Goal: Task Accomplishment & Management: Manage account settings

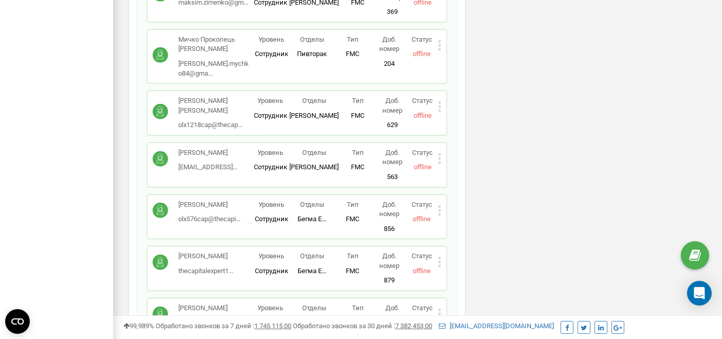
scroll to position [4373, 0]
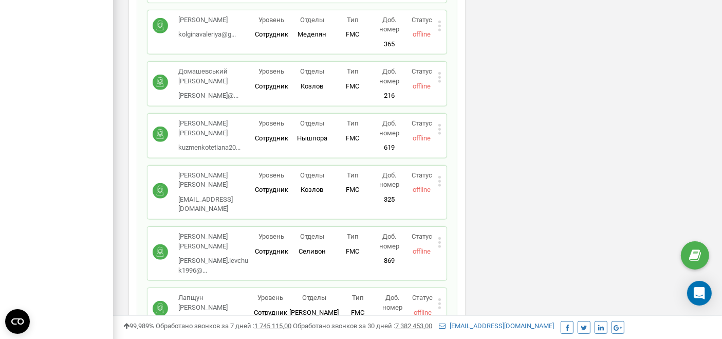
click at [441, 302] on icon at bounding box center [439, 303] width 3 height 3
drag, startPoint x: 473, startPoint y: 186, endPoint x: 161, endPoint y: 11, distance: 357.7
click at [473, 317] on span "Редактировать" at bounding box center [478, 320] width 52 height 7
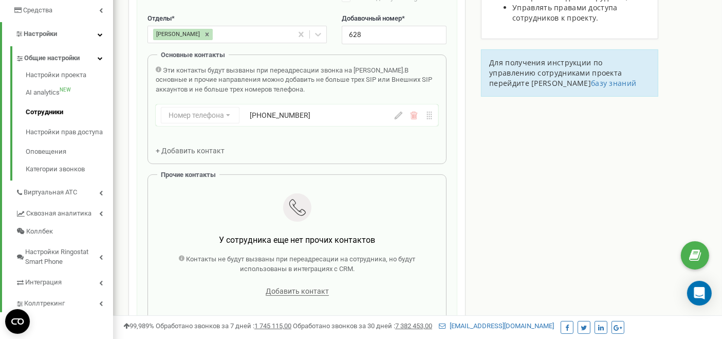
scroll to position [274, 0]
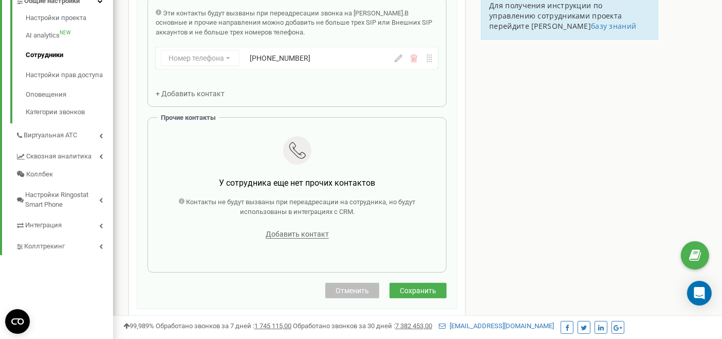
click at [437, 293] on button "Сохранить" at bounding box center [417, 290] width 57 height 15
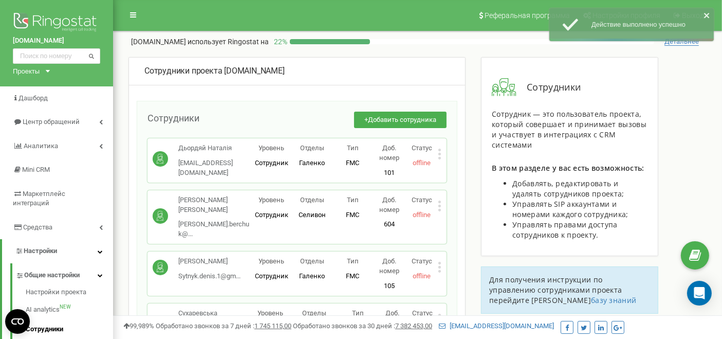
scroll to position [4321, 0]
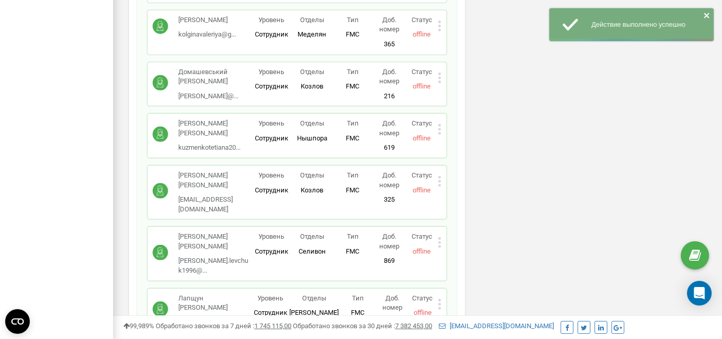
click at [441, 298] on icon at bounding box center [440, 303] width 4 height 11
click at [465, 317] on span "Редактировать" at bounding box center [478, 320] width 52 height 7
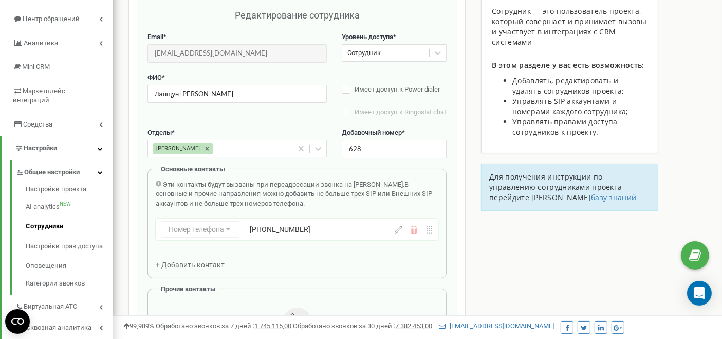
scroll to position [274, 0]
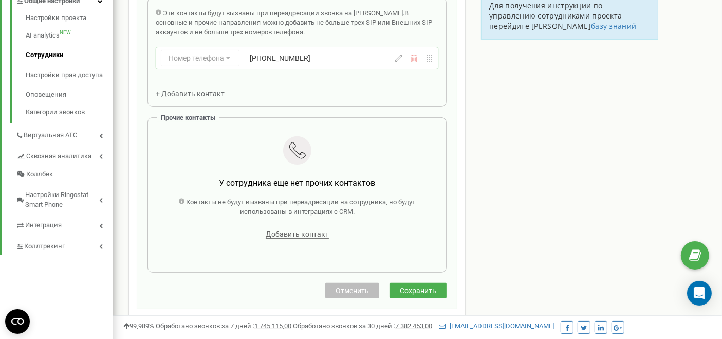
click at [422, 291] on button "Сохранить" at bounding box center [417, 290] width 57 height 15
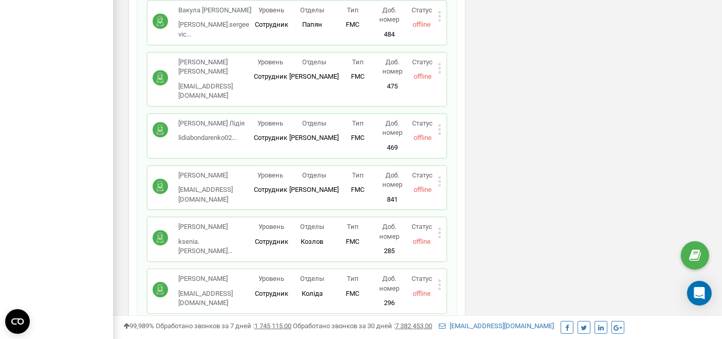
scroll to position [4321, 0]
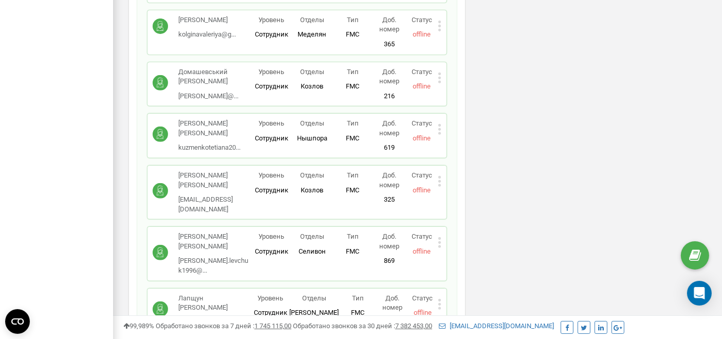
click at [444, 288] on div "Лапщун Яна yanailoveroman@gm... yanailoveroman@gmail.com Уровень Сотрудник Отде…" at bounding box center [296, 310] width 299 height 44
click at [440, 298] on div "Редактировать Удалить сотрудника Копировать Email Копировать ID ( 414646 )" at bounding box center [440, 305] width 4 height 14
click at [453, 317] on span "Редактировать" at bounding box center [478, 320] width 52 height 7
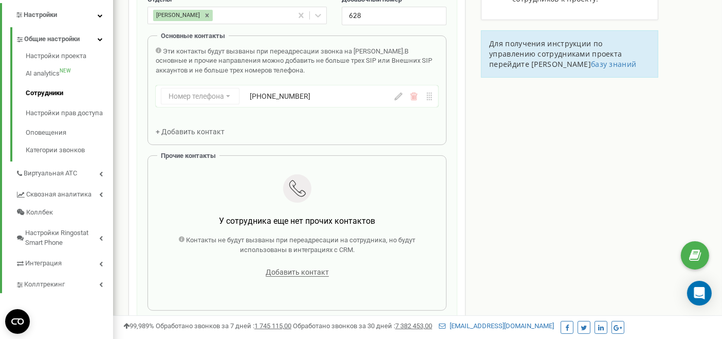
scroll to position [274, 0]
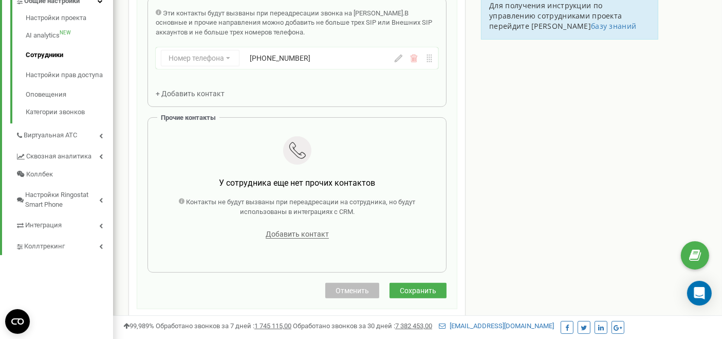
click at [412, 291] on button "Сохранить" at bounding box center [417, 290] width 57 height 15
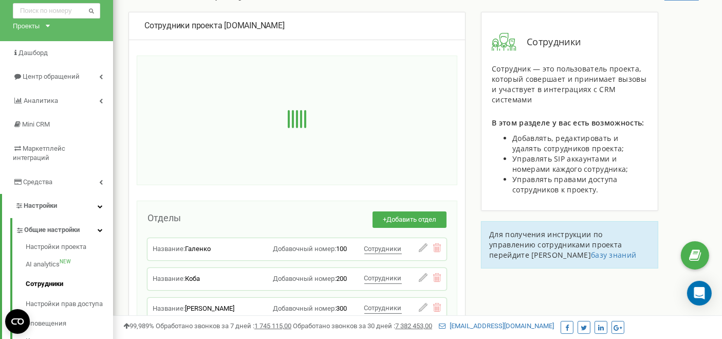
scroll to position [0, 0]
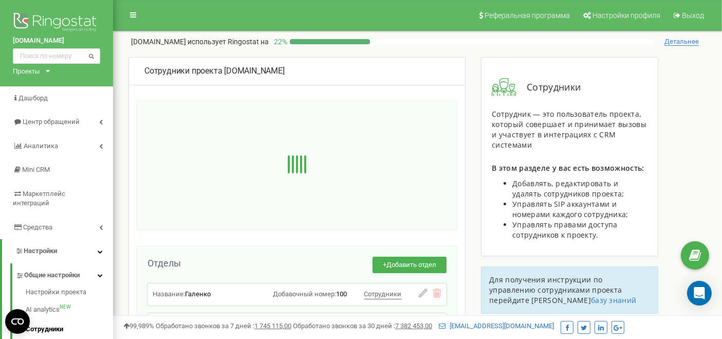
click at [166, 132] on div at bounding box center [297, 165] width 321 height 129
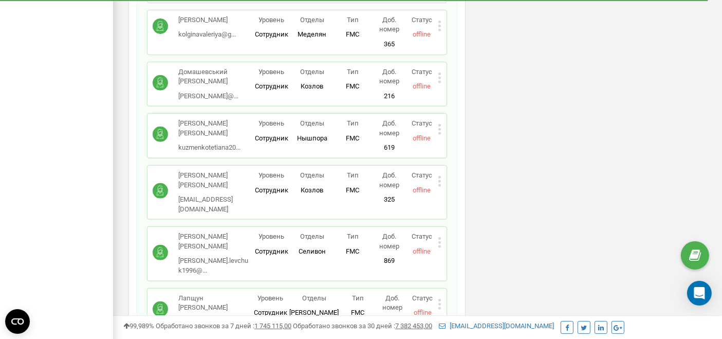
click at [442, 288] on div "Лапщун Яна yanailoveroman@gm... yanailoveroman@gmail.com Уровень Сотрудник Отде…" at bounding box center [296, 310] width 299 height 44
click at [438, 298] on icon at bounding box center [440, 303] width 4 height 11
click at [452, 317] on span "Редактировать" at bounding box center [478, 320] width 52 height 7
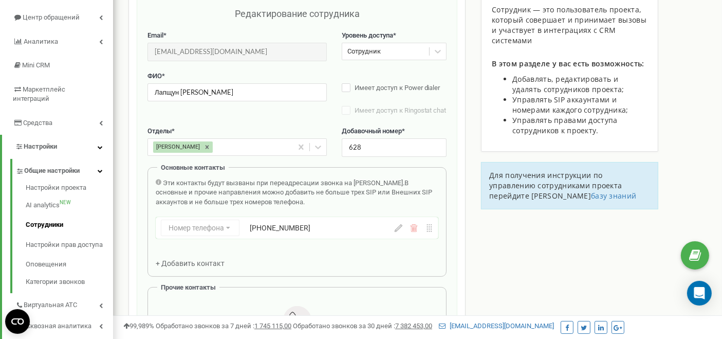
scroll to position [103, 0]
click at [115, 82] on div "Реферальная программа Настройки профиля Выход EXPERTteam.com.ua использует Ring…" at bounding box center [417, 205] width 609 height 616
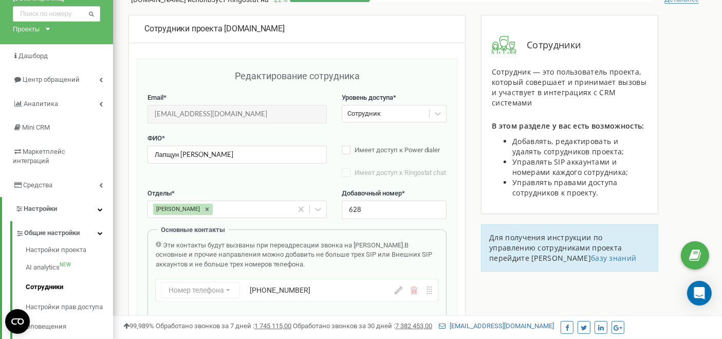
scroll to position [0, 0]
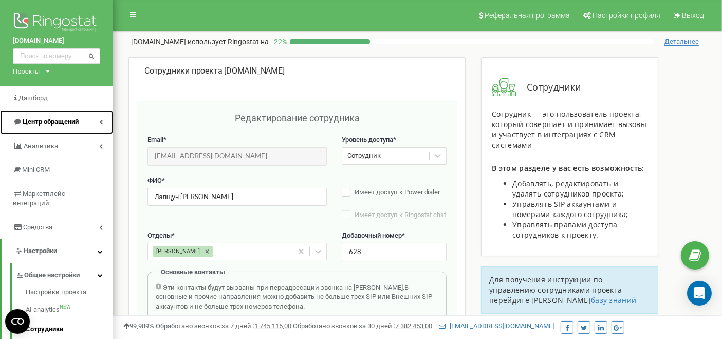
click at [48, 125] on span "Центр обращений" at bounding box center [51, 122] width 56 height 8
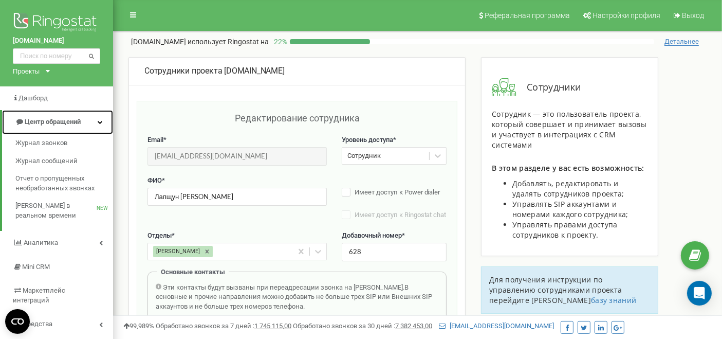
click at [67, 116] on link "Центр обращений" at bounding box center [57, 122] width 111 height 24
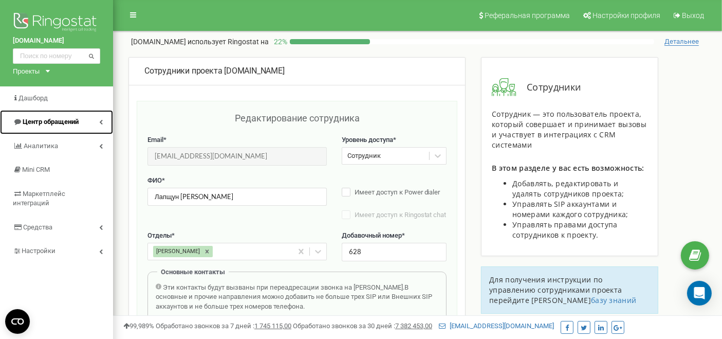
click at [68, 118] on span "Центр обращений" at bounding box center [51, 122] width 56 height 8
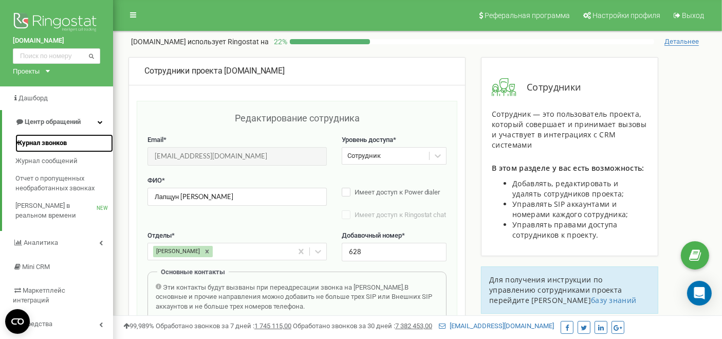
click at [47, 141] on span "Журнал звонков" at bounding box center [40, 143] width 51 height 10
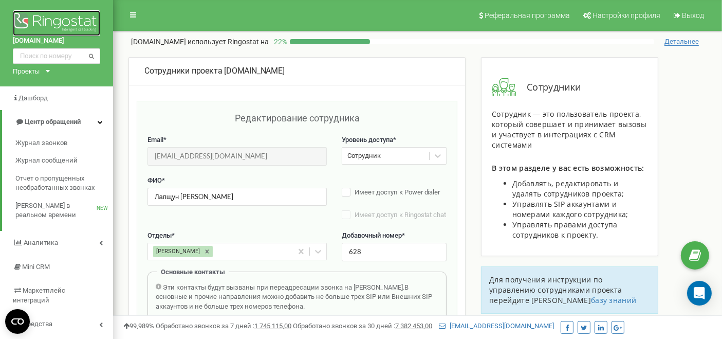
click at [51, 23] on img at bounding box center [56, 23] width 87 height 26
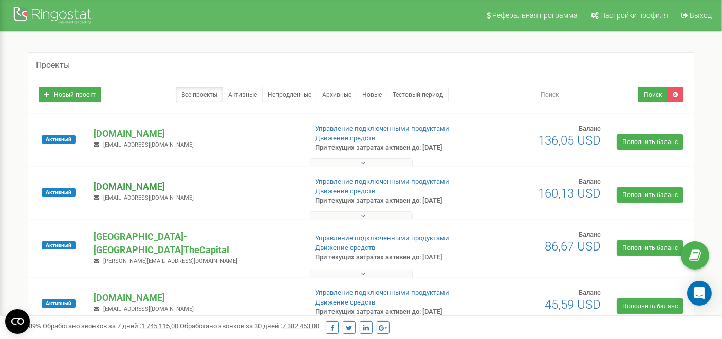
click at [138, 187] on p "[DOMAIN_NAME]" at bounding box center [195, 186] width 204 height 13
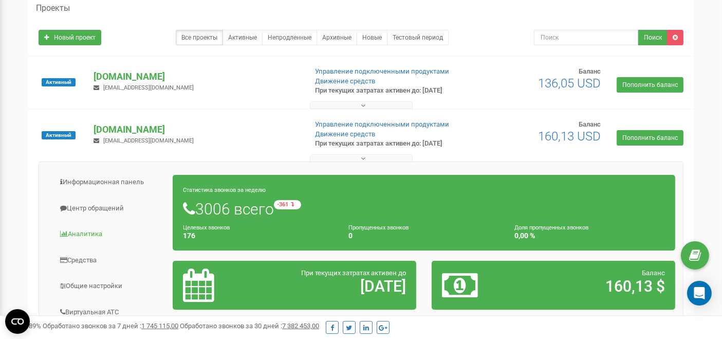
scroll to position [114, 0]
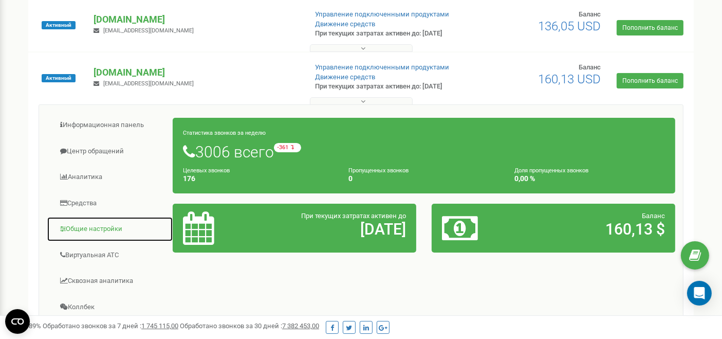
click at [108, 222] on link "Общие настройки" at bounding box center [110, 228] width 126 height 25
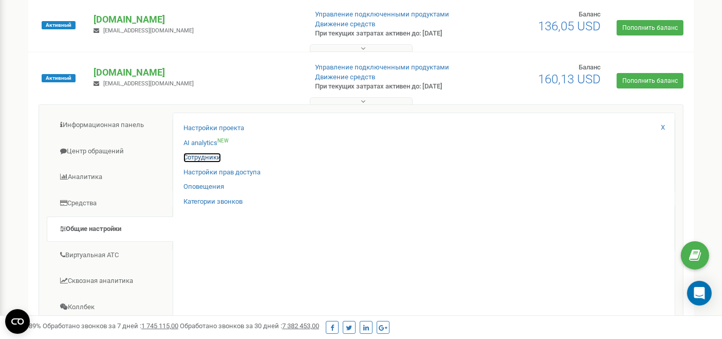
click at [213, 158] on link "Сотрудники" at bounding box center [202, 158] width 38 height 10
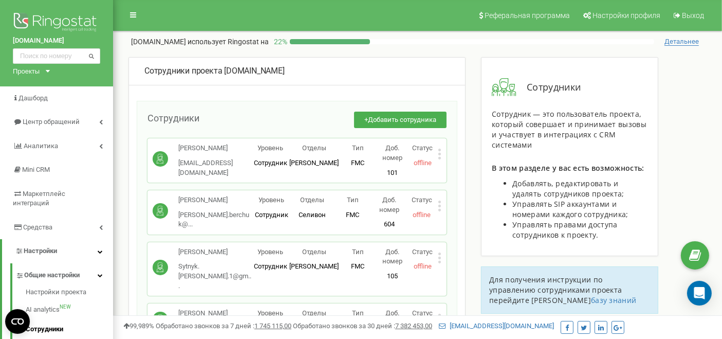
scroll to position [4321, 0]
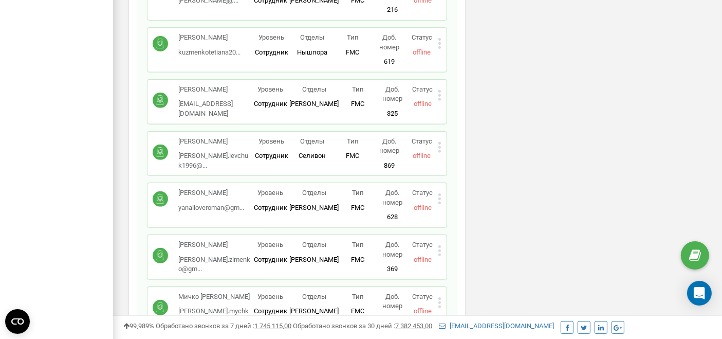
click at [440, 197] on icon at bounding box center [439, 198] width 3 height 3
click at [456, 208] on div "Редактировать" at bounding box center [486, 216] width 96 height 16
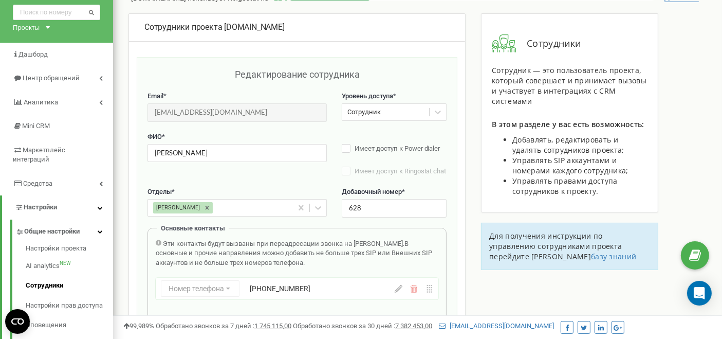
scroll to position [0, 0]
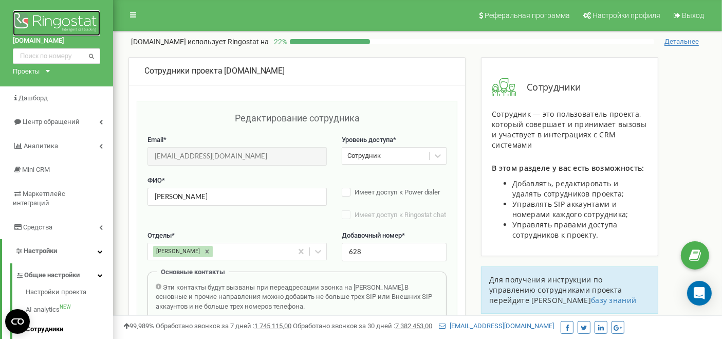
click at [45, 21] on img at bounding box center [56, 23] width 87 height 26
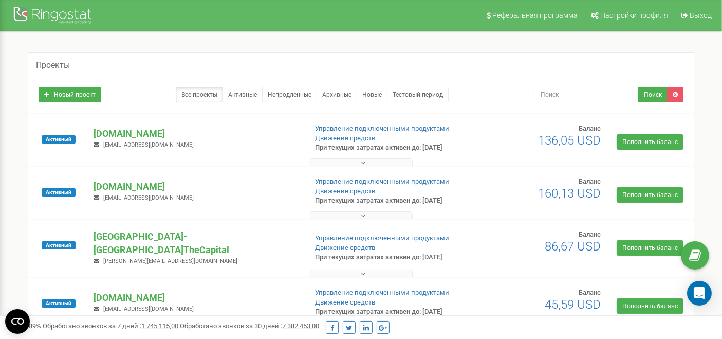
click at [148, 74] on div "Проекты" at bounding box center [360, 64] width 665 height 25
click at [166, 39] on div "Проекты Новый проект Все проекты Активные Непродленные Архивные Новые Тестовый …" at bounding box center [361, 235] width 706 height 408
click at [116, 187] on p "[DOMAIN_NAME]" at bounding box center [195, 186] width 204 height 13
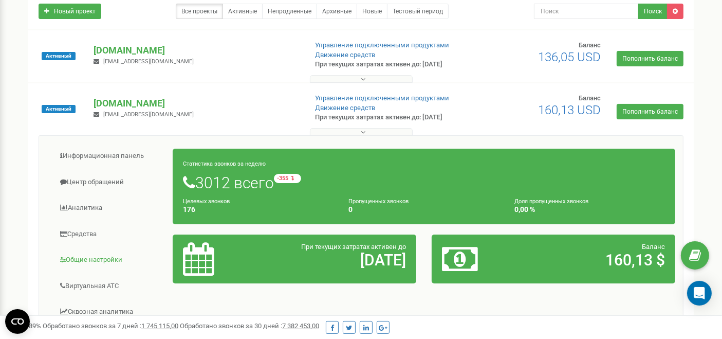
scroll to position [171, 0]
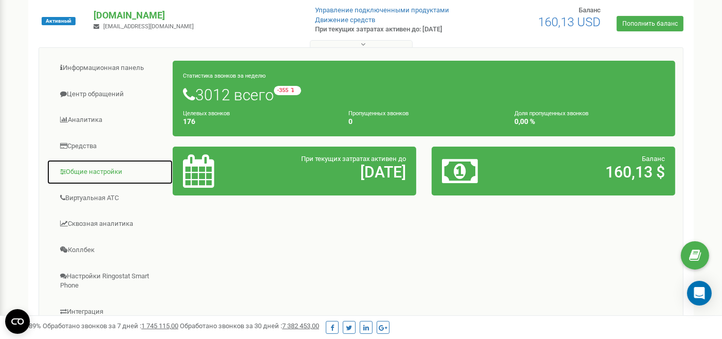
click at [91, 166] on link "Общие настройки" at bounding box center [110, 171] width 126 height 25
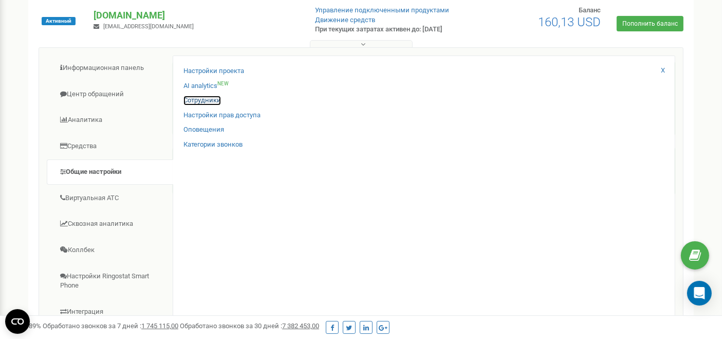
click at [209, 102] on link "Сотрудники" at bounding box center [202, 101] width 38 height 10
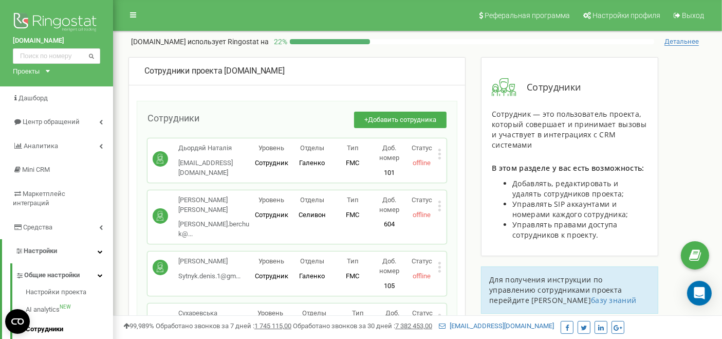
scroll to position [4321, 0]
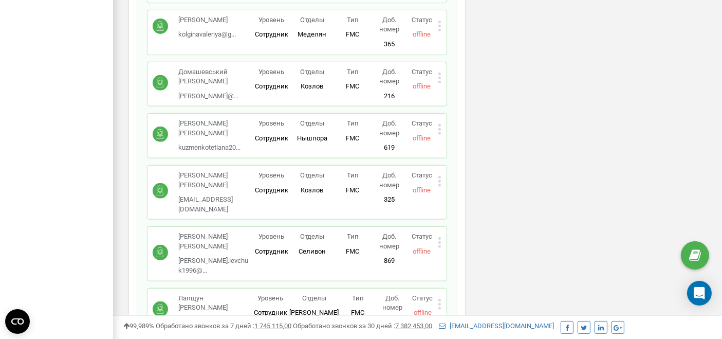
click at [440, 298] on icon at bounding box center [440, 303] width 4 height 11
click at [454, 317] on span "Редактировать" at bounding box center [478, 320] width 52 height 7
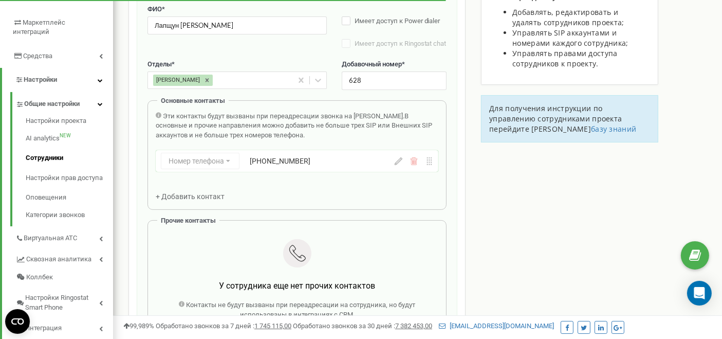
scroll to position [285, 0]
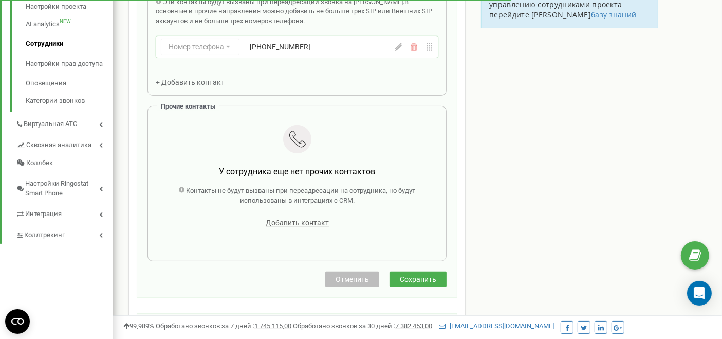
click at [433, 281] on span "Сохранить" at bounding box center [418, 279] width 36 height 8
